Goal: Check status: Check status

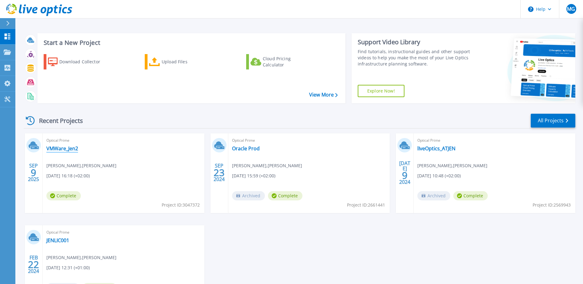
click at [71, 148] on link "VMWare_Jen2" at bounding box center [62, 148] width 32 height 6
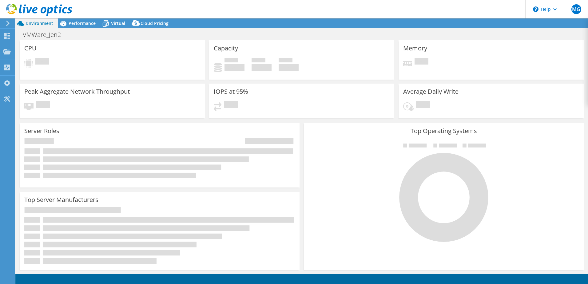
select select "USD"
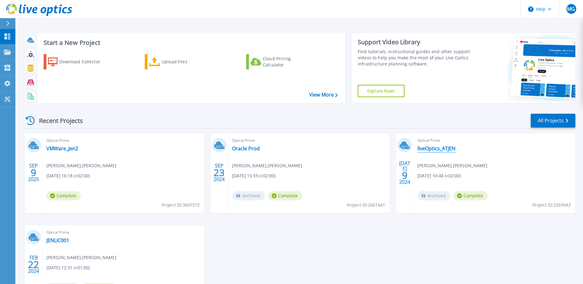
click at [436, 151] on link "lIveOptics_ATJEN" at bounding box center [436, 148] width 38 height 6
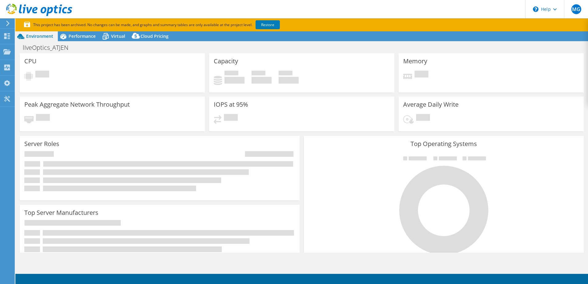
select select "EUFrankfurt"
select select "EUR"
